Goal: Check status

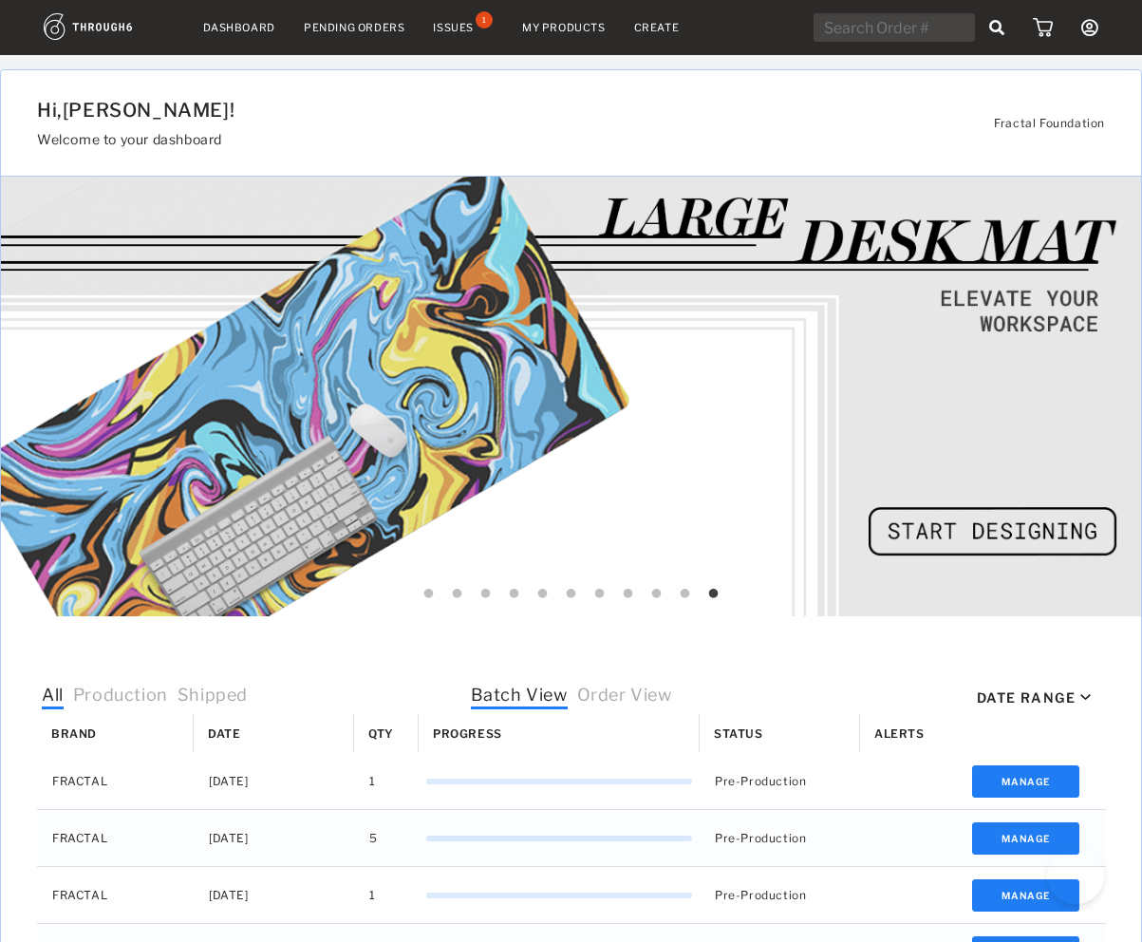
select select "7"
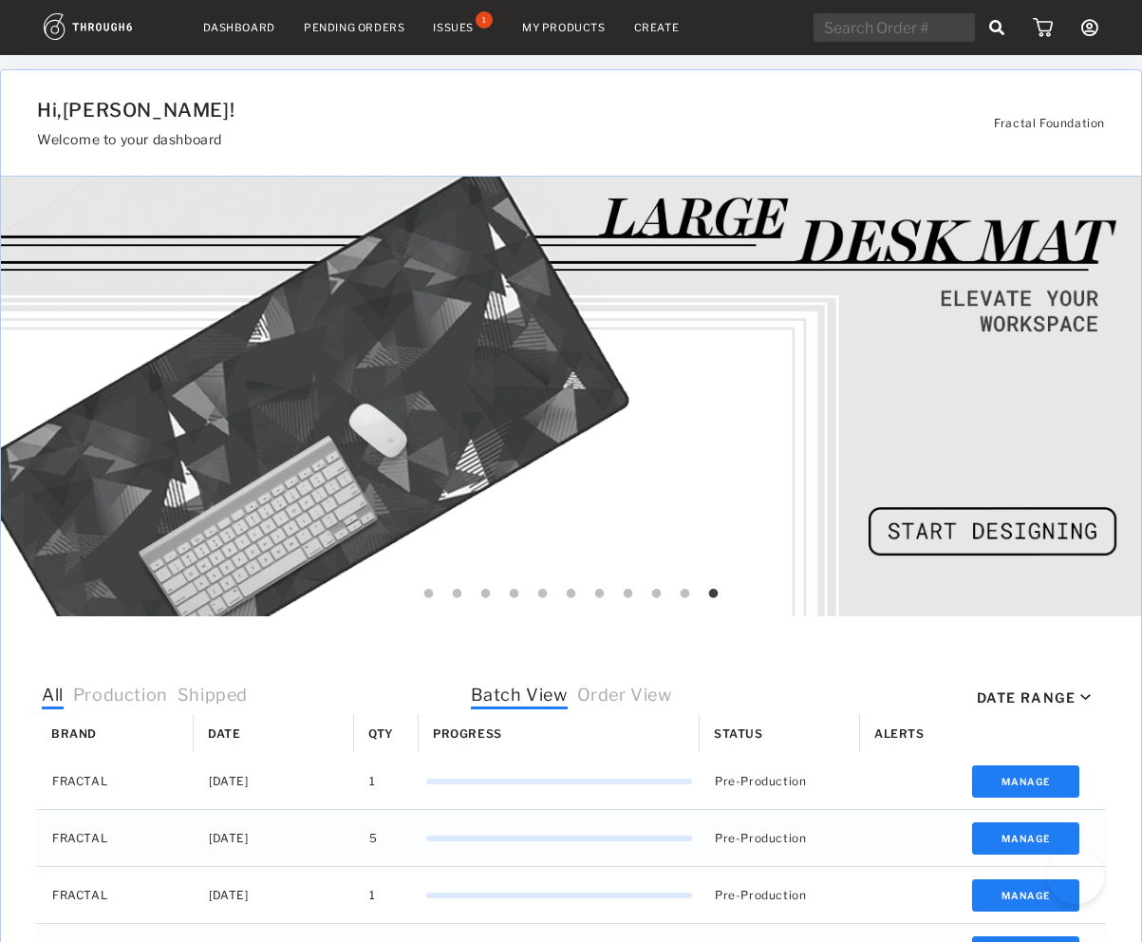
select select "2025"
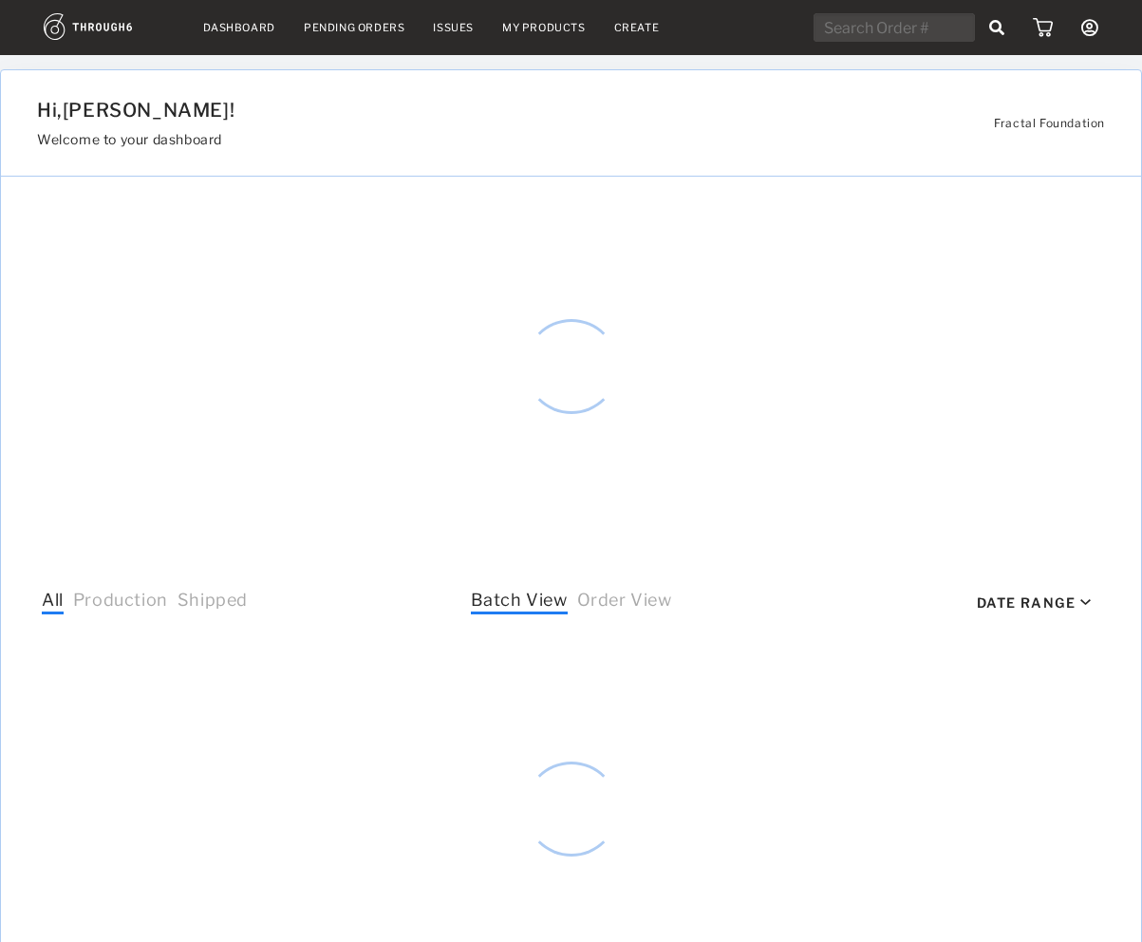
select select "7"
select select "2025"
